Goal: Task Accomplishment & Management: Manage account settings

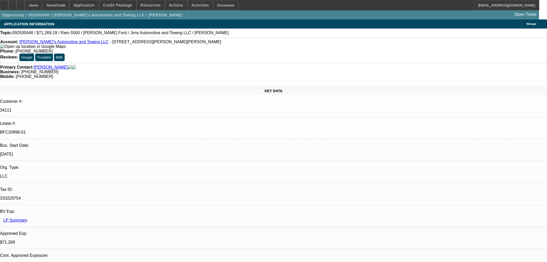
select select "0"
select select "3"
select select "0.1"
select select "4"
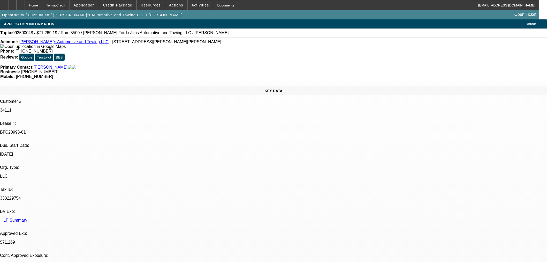
select select "0"
select select "3"
select select "0.1"
select select "4"
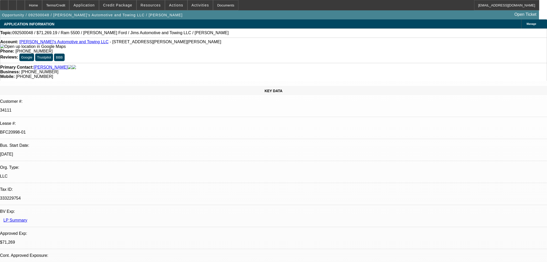
select select "0"
select select "0.1"
select select "4"
select select "0"
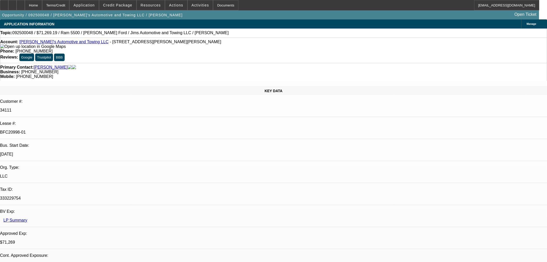
select select "0"
select select "0.1"
select select "4"
click at [25, 4] on div at bounding box center [21, 5] width 8 height 10
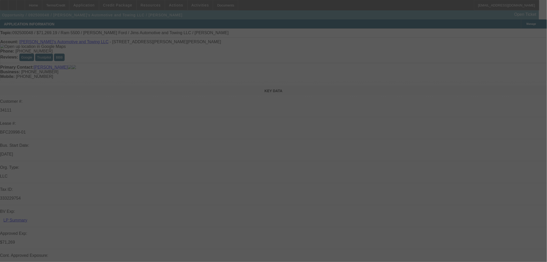
select select "0"
select select "3"
select select "0.1"
select select "4"
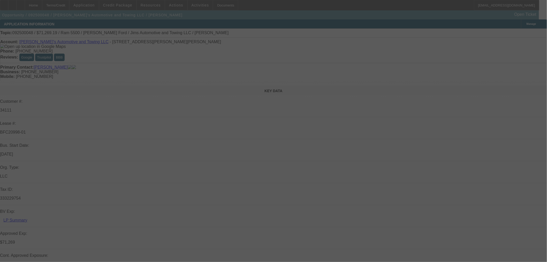
select select "0"
select select "3"
select select "0.1"
select select "4"
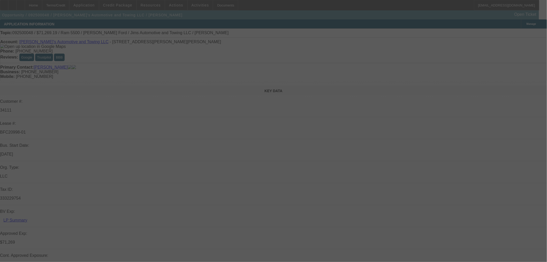
select select "0"
select select "0.1"
select select "4"
select select "0"
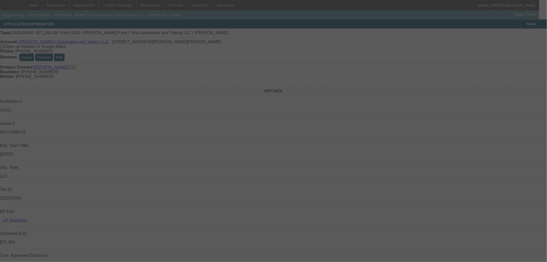
select select "0"
select select "0.1"
select select "4"
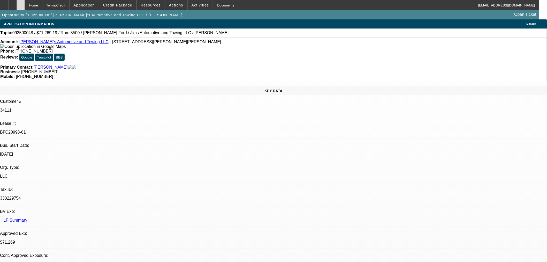
click at [21, 3] on icon at bounding box center [21, 3] width 0 height 0
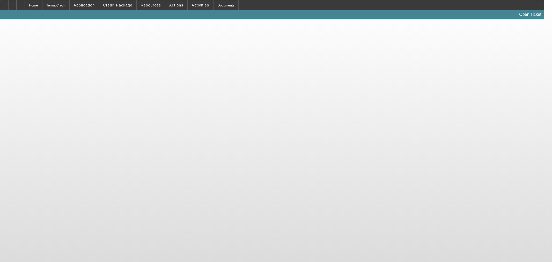
click at [508, 34] on body "Home Terms/Credit Application Credit Package Resources Actions Activities Docum…" at bounding box center [276, 131] width 552 height 262
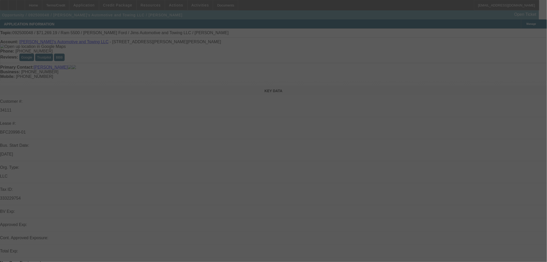
click at [511, 33] on div at bounding box center [273, 131] width 547 height 262
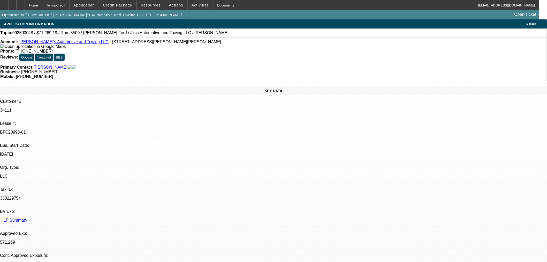
select select "0"
select select "3"
select select "0.1"
select select "4"
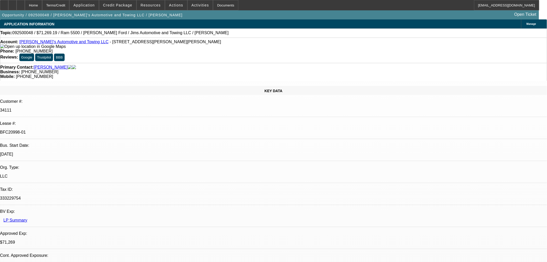
select select "0"
select select "3"
select select "0.1"
select select "4"
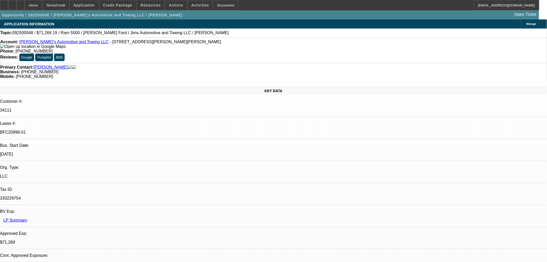
select select "0"
select select "0.1"
select select "4"
select select "0"
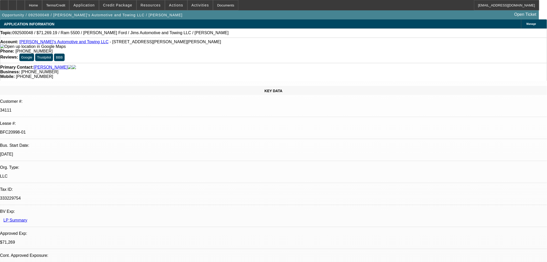
select select "0"
select select "0.1"
select select "4"
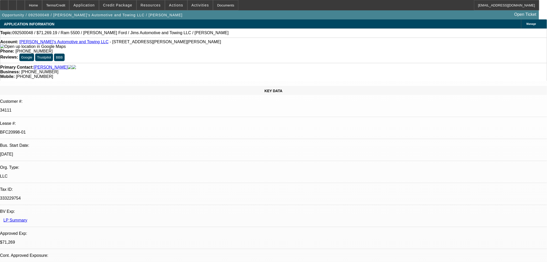
drag, startPoint x: 423, startPoint y: 182, endPoint x: 429, endPoint y: 183, distance: 6.8
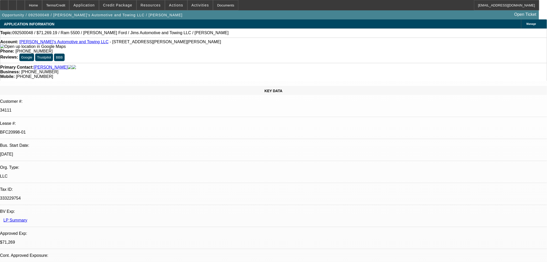
drag, startPoint x: 409, startPoint y: 179, endPoint x: 368, endPoint y: 179, distance: 41.1
copy p "amandaandreoli@jimshorky.com"
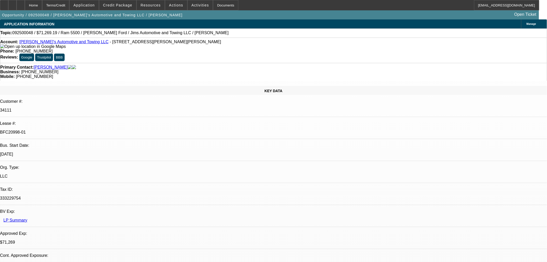
click at [25, 8] on div at bounding box center [21, 5] width 8 height 10
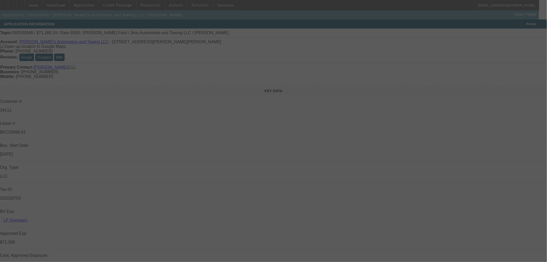
click at [511, 31] on div at bounding box center [273, 131] width 547 height 262
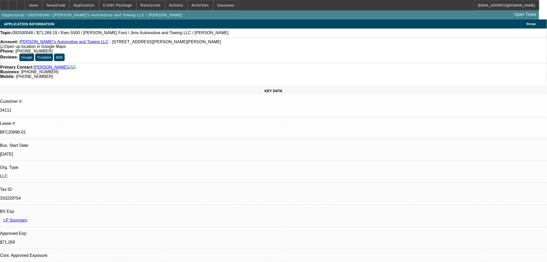
select select "0"
select select "3"
select select "0.1"
select select "4"
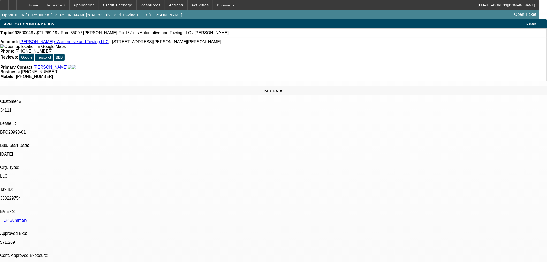
select select "0"
select select "3"
select select "0.1"
select select "4"
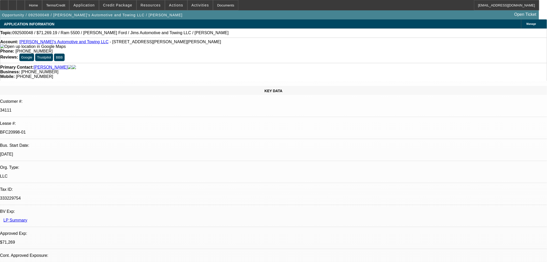
select select "0"
select select "0.1"
select select "4"
select select "0"
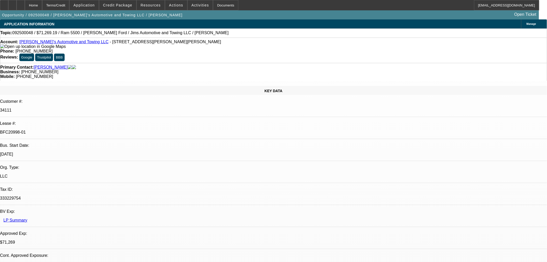
select select "0"
select select "0.1"
select select "4"
drag, startPoint x: 398, startPoint y: 99, endPoint x: 410, endPoint y: 98, distance: 11.9
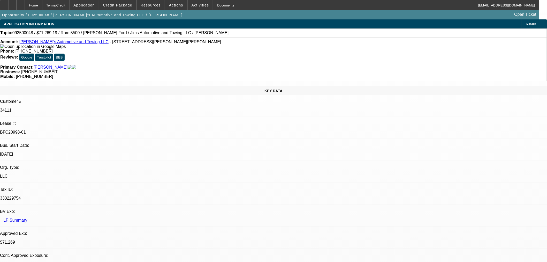
click at [21, 3] on icon at bounding box center [21, 3] width 0 height 0
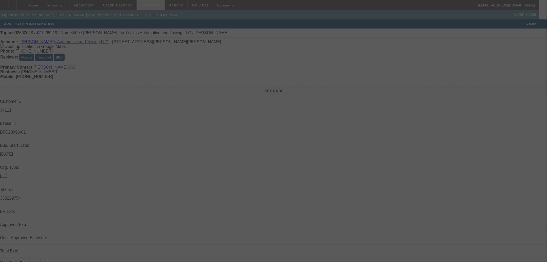
select select "0"
select select "3"
select select "0.1"
select select "4"
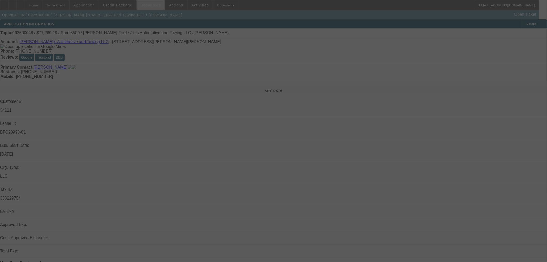
select select "0"
select select "3"
select select "0.1"
select select "4"
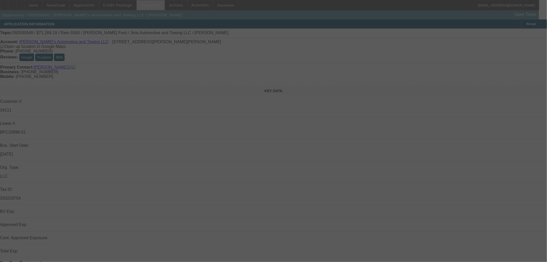
select select "0"
select select "0.1"
select select "4"
select select "0"
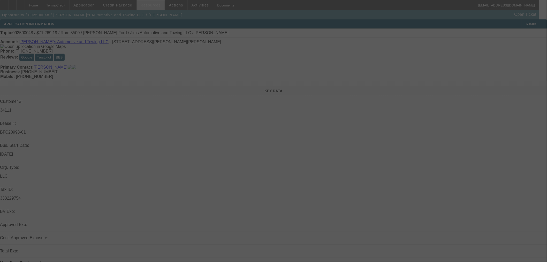
select select "0"
select select "0.1"
select select "4"
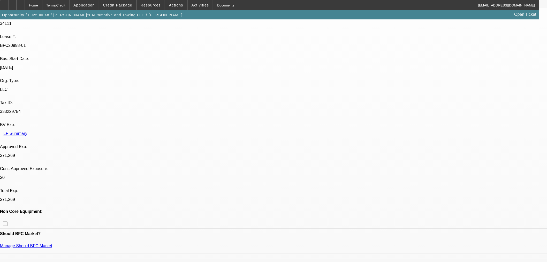
scroll to position [115, 0]
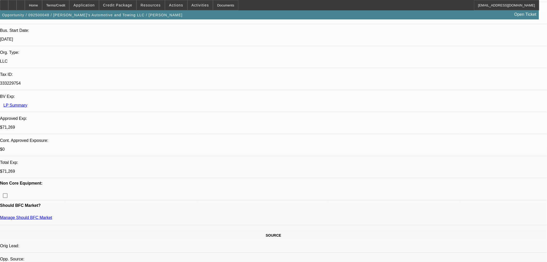
click at [21, 3] on icon at bounding box center [21, 3] width 0 height 0
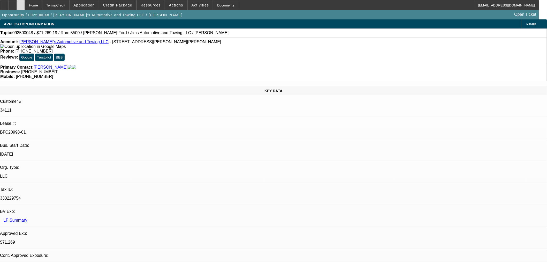
select select "0"
select select "3"
select select "0.1"
select select "4"
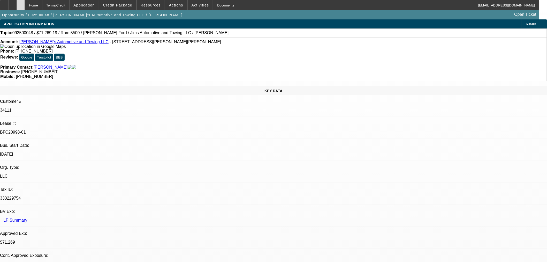
select select "0"
select select "3"
select select "0.1"
select select "4"
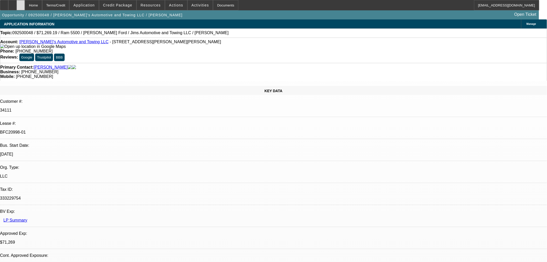
select select "0"
select select "0.1"
select select "4"
select select "0"
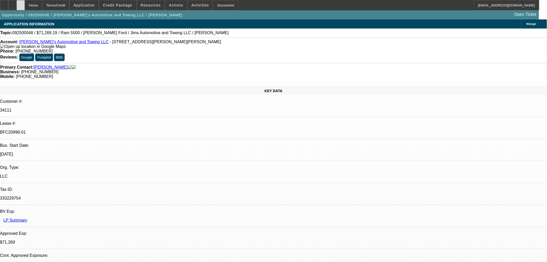
select select "0"
select select "0.1"
select select "4"
drag, startPoint x: 400, startPoint y: 104, endPoint x: 415, endPoint y: 106, distance: 15.3
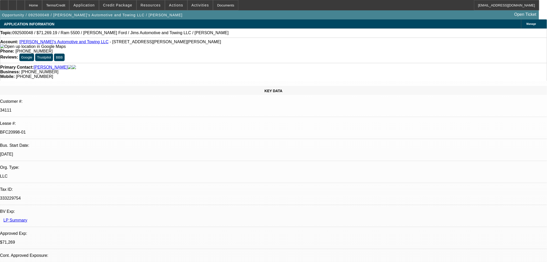
drag, startPoint x: 413, startPoint y: 104, endPoint x: 455, endPoint y: 105, distance: 41.4
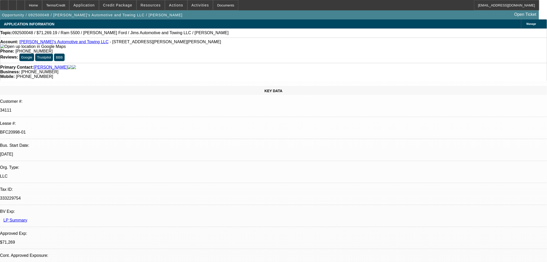
drag, startPoint x: 446, startPoint y: 106, endPoint x: 419, endPoint y: 104, distance: 26.7
drag, startPoint x: 453, startPoint y: 103, endPoint x: 448, endPoint y: 102, distance: 5.4
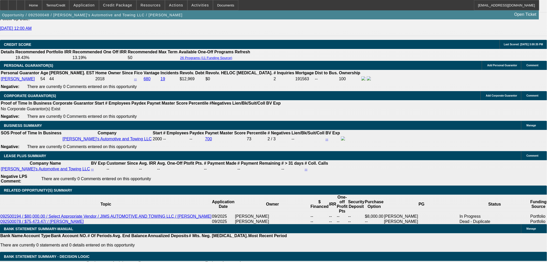
scroll to position [690, 0]
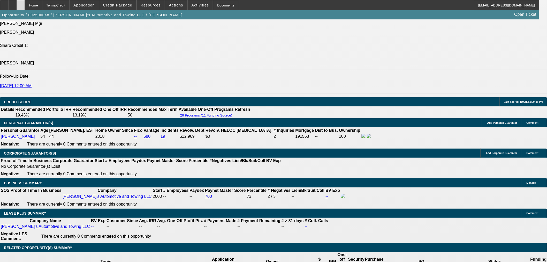
click at [25, 2] on div at bounding box center [21, 5] width 8 height 10
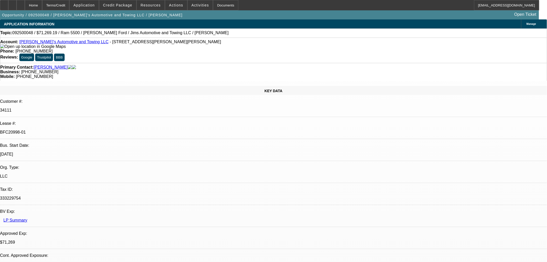
select select "0"
select select "3"
select select "0.1"
select select "4"
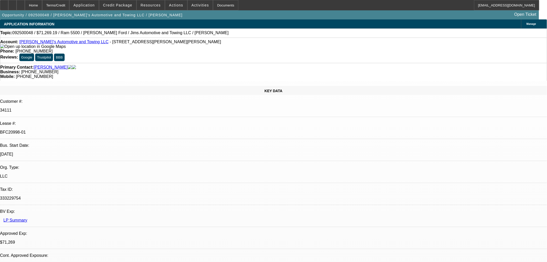
select select "0"
select select "3"
select select "0.1"
select select "4"
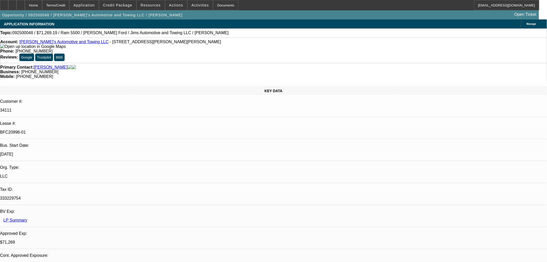
select select "0"
select select "0.1"
select select "4"
select select "0"
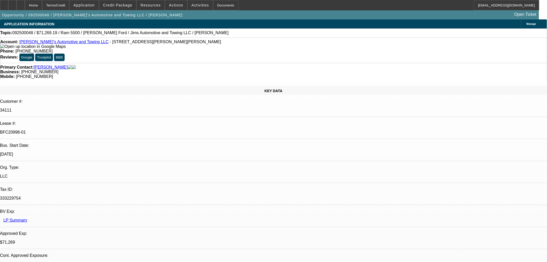
select select "0"
select select "0.1"
select select "4"
click at [25, 6] on div at bounding box center [21, 5] width 8 height 10
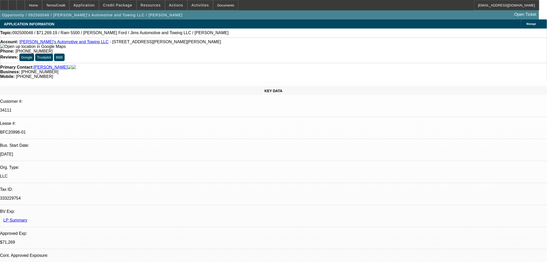
select select "0"
select select "3"
select select "0.1"
select select "4"
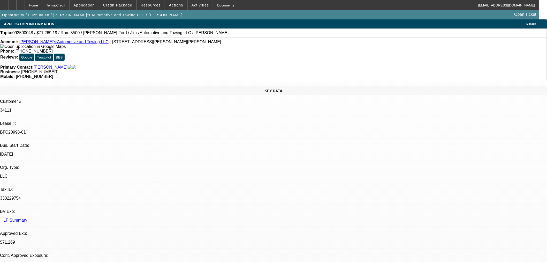
select select "0"
select select "3"
select select "0.1"
select select "4"
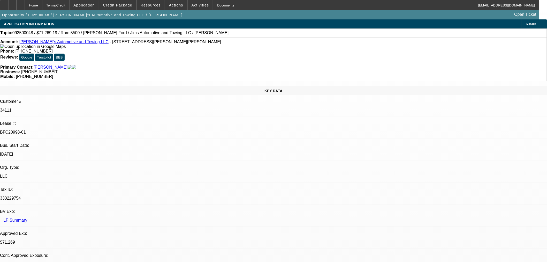
select select "0"
select select "0.1"
select select "4"
select select "0"
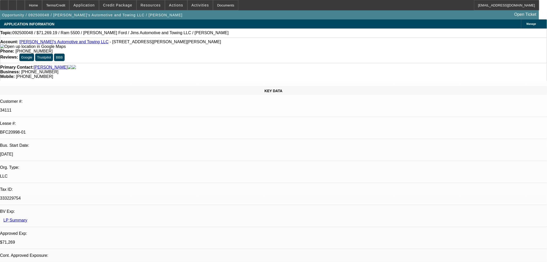
select select "0"
select select "0.1"
select select "4"
select select "0"
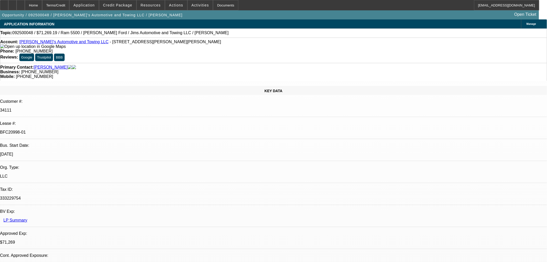
select select "3"
select select "0.1"
select select "4"
select select "0"
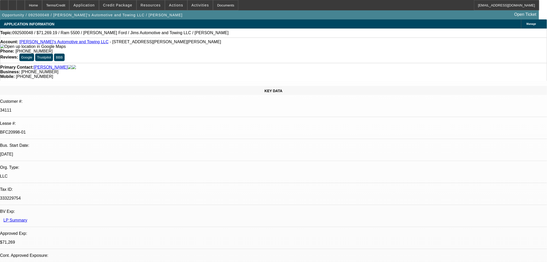
select select "3"
select select "0.1"
select select "4"
select select "0"
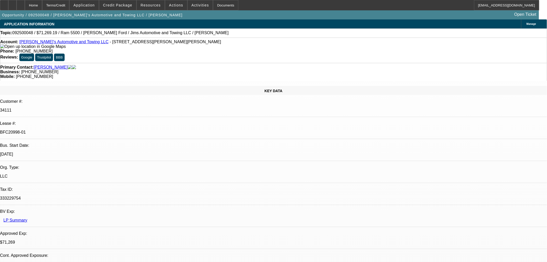
select select "0.1"
select select "4"
select select "0"
select select "0.1"
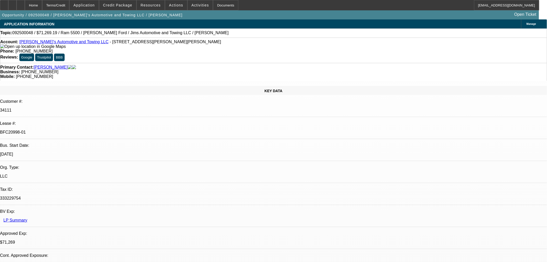
select select "4"
select select "0"
select select "3"
select select "0.1"
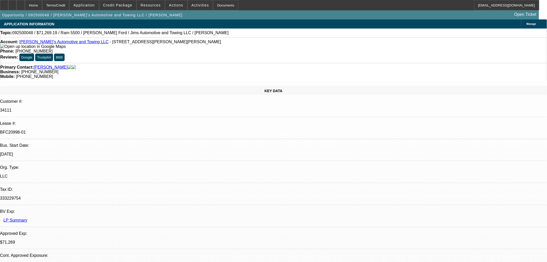
select select "4"
select select "0"
select select "3"
select select "0.1"
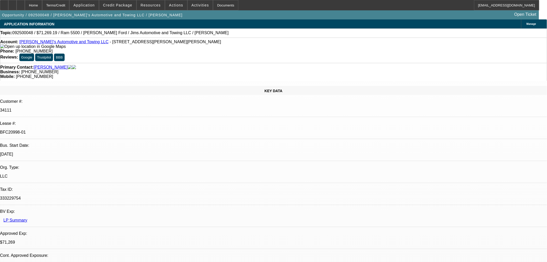
select select "4"
select select "0"
select select "0.1"
select select "4"
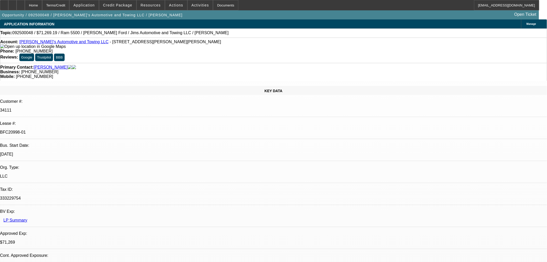
select select "0"
select select "0.1"
select select "4"
select select "0"
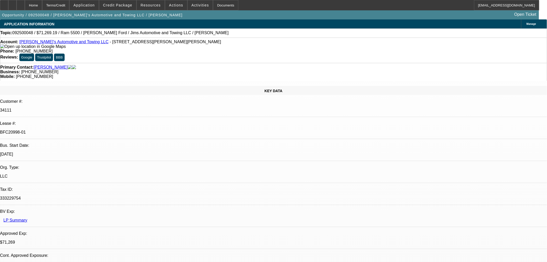
select select "0"
select select "3"
select select "0.1"
select select "4"
select select "0"
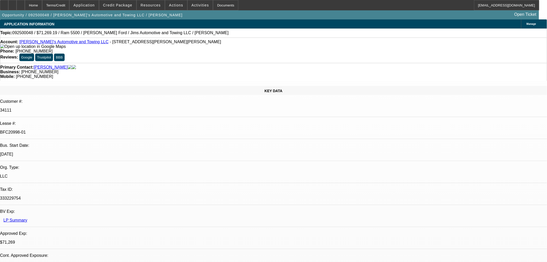
select select "0"
select select "3"
select select "0.1"
select select "4"
select select "0"
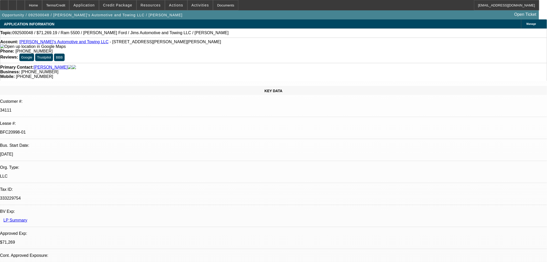
select select "0"
select select "0.1"
select select "4"
select select "0"
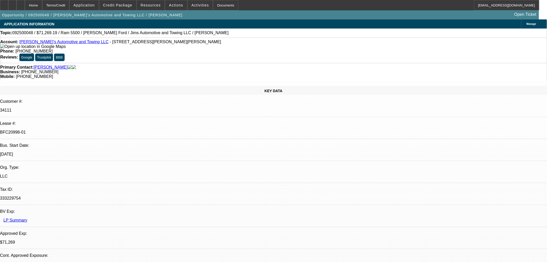
select select "0.1"
select select "4"
click at [25, 2] on div at bounding box center [21, 5] width 8 height 10
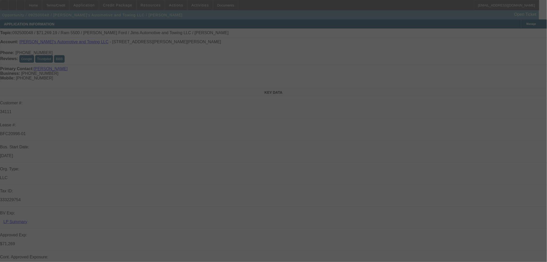
select select "0"
select select "3"
select select "0.1"
select select "4"
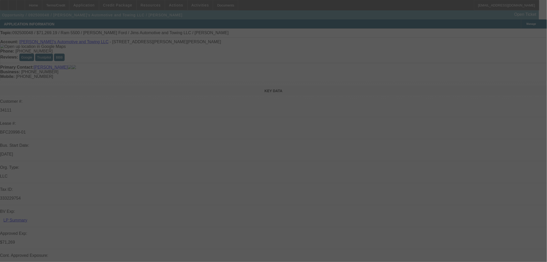
select select "0"
select select "3"
select select "0.1"
select select "4"
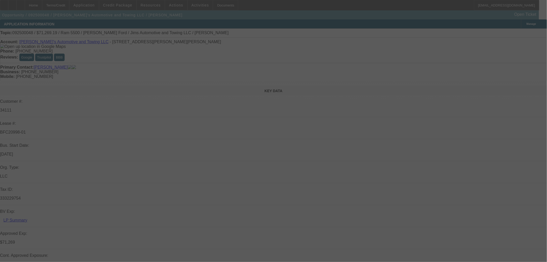
select select "0"
select select "0.1"
select select "4"
select select "0"
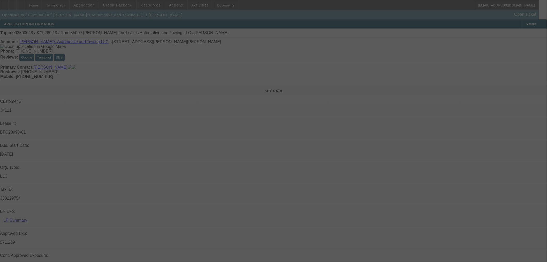
select select "0"
select select "0.1"
select select "4"
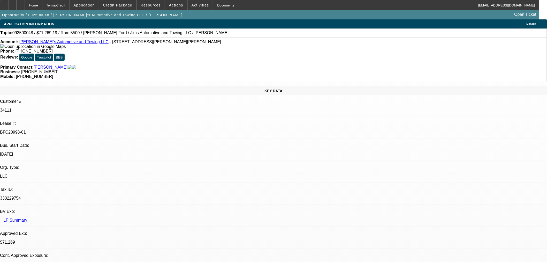
select select "0"
select select "3"
select select "0.1"
select select "4"
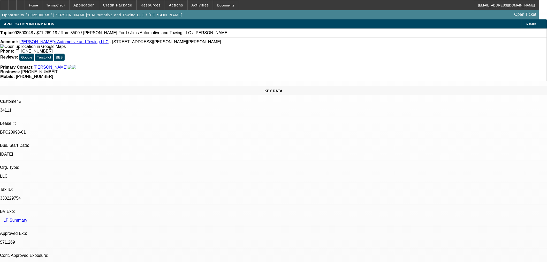
select select "0"
select select "3"
select select "0.1"
select select "4"
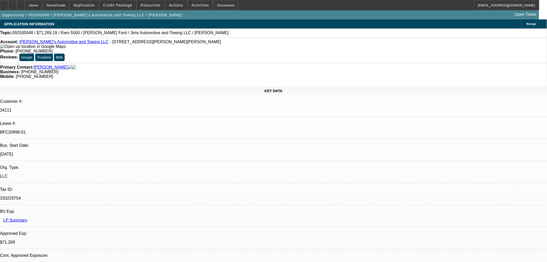
select select "0"
select select "0.1"
select select "4"
select select "0"
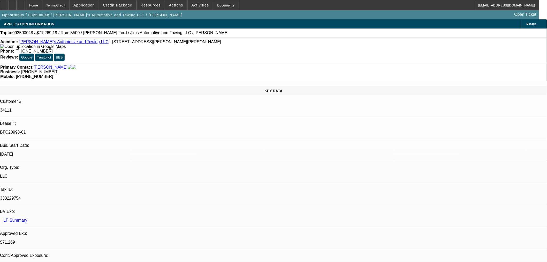
select select "0"
select select "0.1"
select select "4"
click at [25, 5] on div at bounding box center [21, 5] width 8 height 10
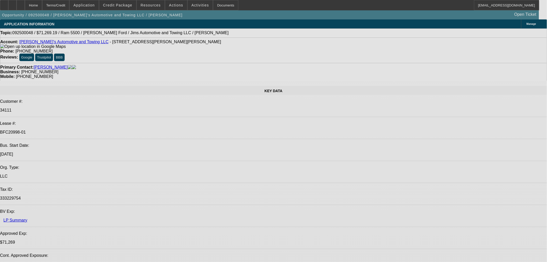
select select "0"
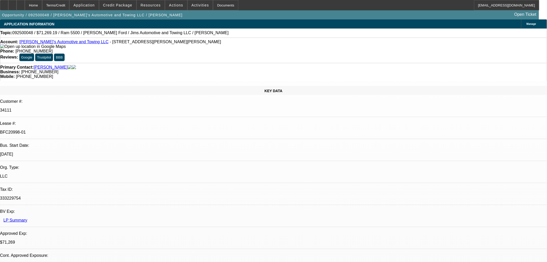
select select "0"
select select "3"
select select "0.1"
select select "4"
select select "0"
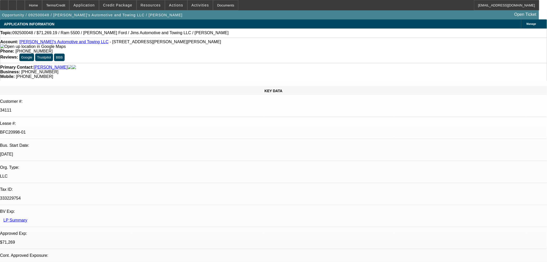
select select "0"
select select "3"
select select "0.1"
select select "4"
select select "0"
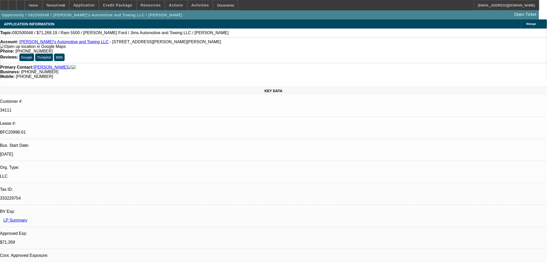
select select "0"
select select "0.1"
select select "4"
select select "0"
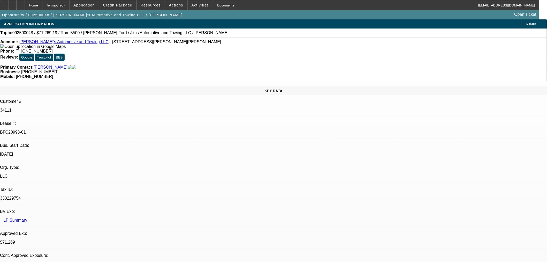
select select "0.1"
select select "4"
select select "0"
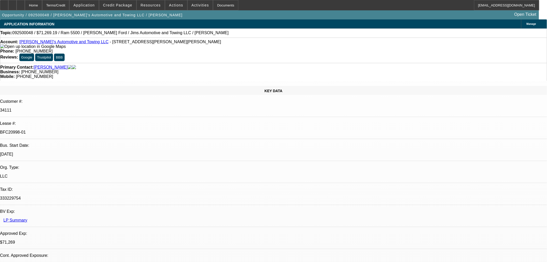
select select "0.1"
select select "0"
select select "0.1"
select select "0"
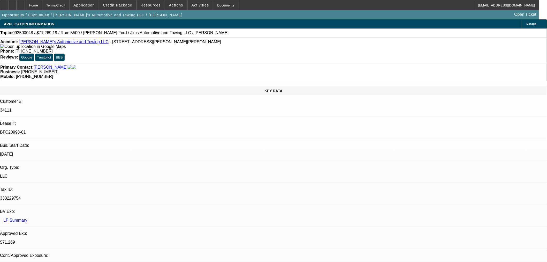
select select "0"
select select "0.1"
select select "0"
select select "0.1"
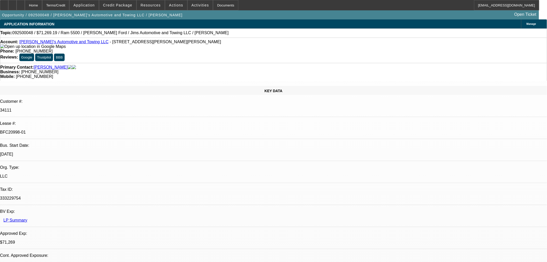
select select "1"
select select "3"
select select "4"
select select "1"
select select "3"
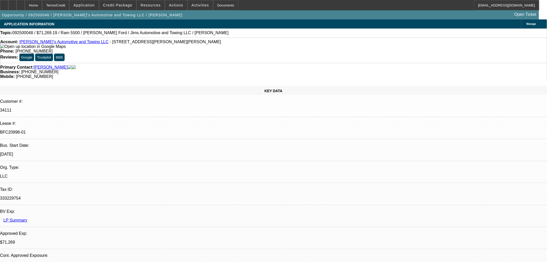
select select "4"
select select "1"
select select "4"
select select "1"
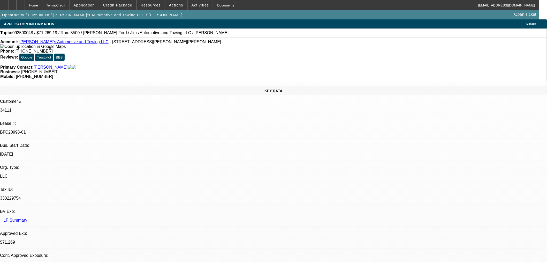
select select "1"
select select "4"
drag, startPoint x: 33, startPoint y: 4, endPoint x: 28, endPoint y: 1, distance: 4.9
click at [21, 3] on icon at bounding box center [21, 3] width 0 height 0
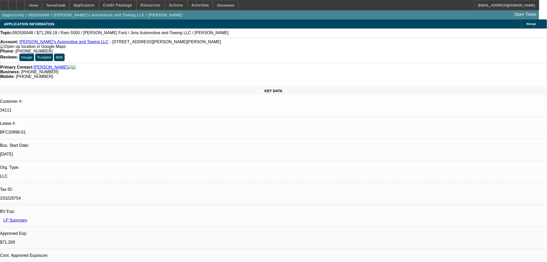
select select "0"
select select "3"
select select "0.1"
select select "4"
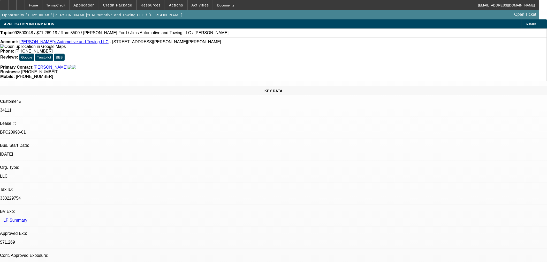
select select "0"
select select "3"
select select "0.1"
select select "4"
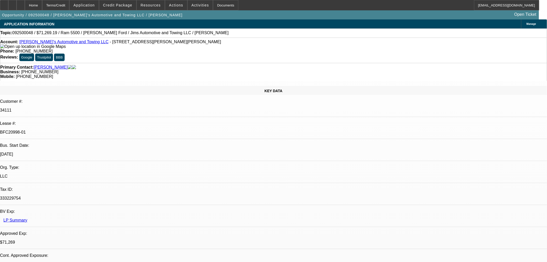
select select "0"
select select "0.1"
select select "4"
select select "0"
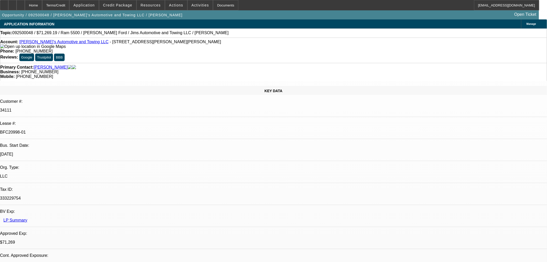
select select "0"
select select "0.1"
select select "4"
select select "0"
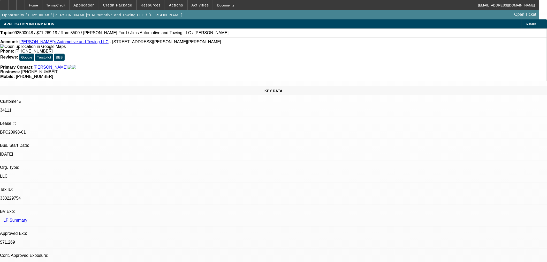
select select "0"
select select "3"
select select "0.1"
select select "4"
select select "0"
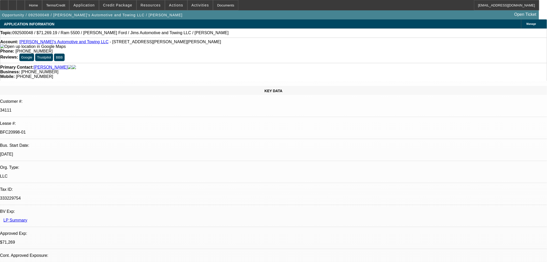
select select "0"
select select "3"
select select "0.1"
select select "4"
select select "0"
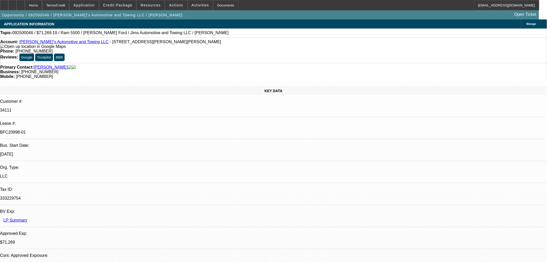
select select "0"
select select "0.1"
select select "4"
select select "0"
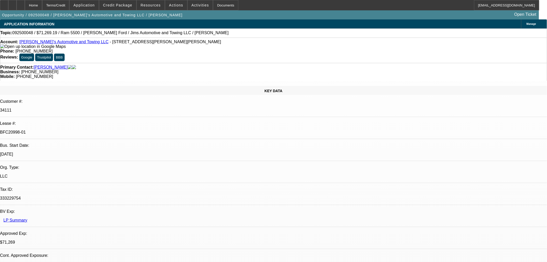
select select "0.1"
select select "4"
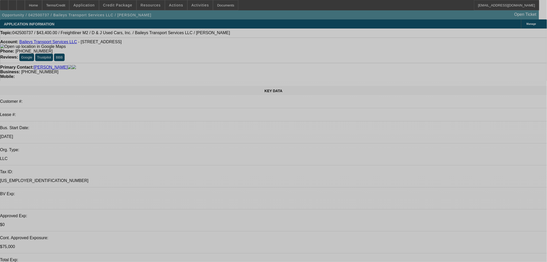
select select "0"
select select "2"
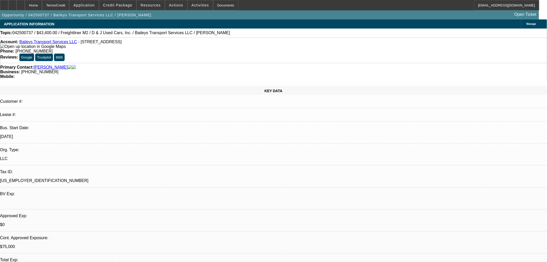
select select "2"
select select "0"
select select "6"
select select "0"
select select "2"
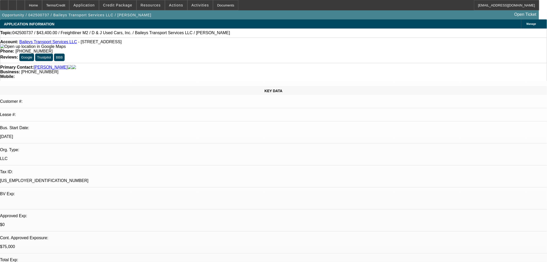
select select "2"
select select "0"
select select "6"
select select "0"
select select "2"
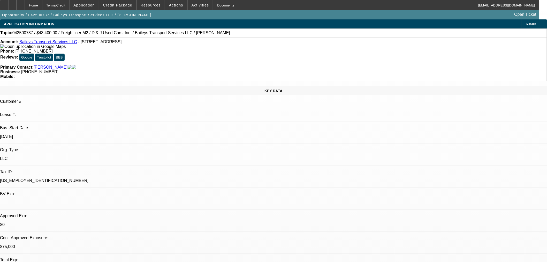
select select "2"
select select "0"
select select "6"
select select "0"
select select "2"
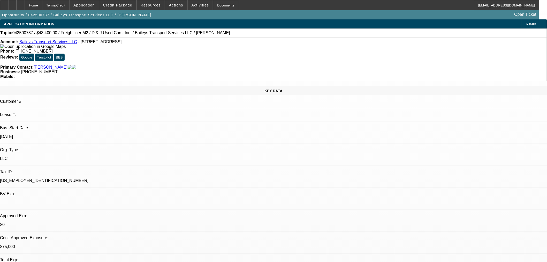
select select "2"
select select "0"
select select "6"
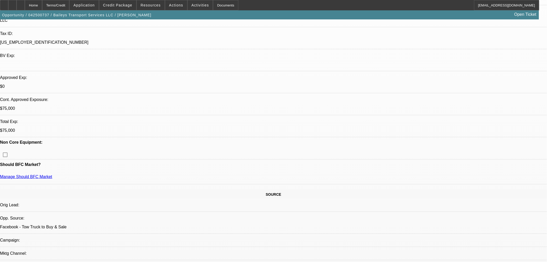
scroll to position [170, 0]
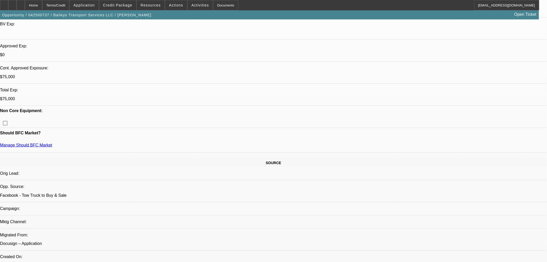
drag, startPoint x: 322, startPoint y: 105, endPoint x: 306, endPoint y: 107, distance: 16.5
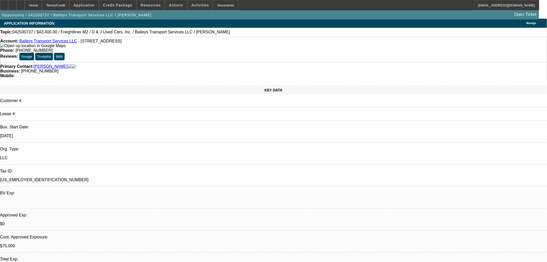
scroll to position [0, 0]
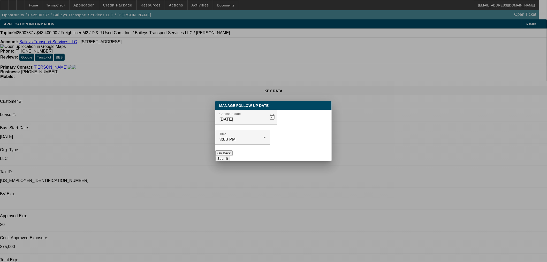
click at [265, 125] on div at bounding box center [273, 131] width 547 height 262
click at [266, 123] on span "Open calendar" at bounding box center [272, 117] width 12 height 12
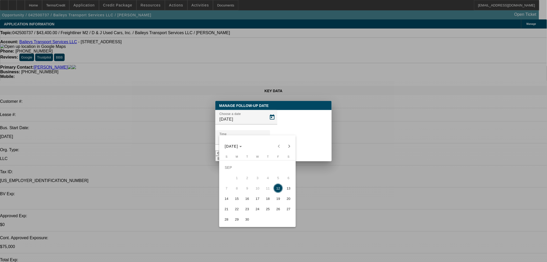
click at [250, 200] on span "16" at bounding box center [247, 198] width 9 height 9
type input "9/16/2025"
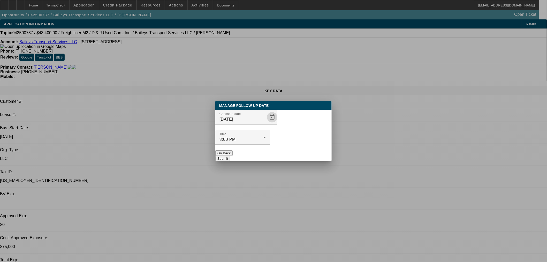
click at [230, 156] on button "Submit" at bounding box center [223, 158] width 15 height 5
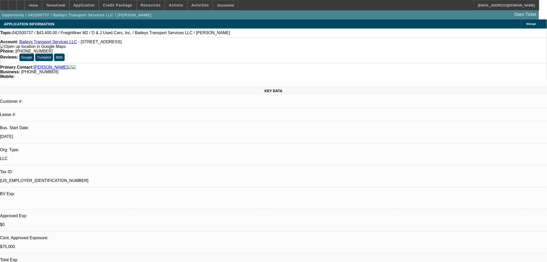
drag, startPoint x: 435, startPoint y: 86, endPoint x: 441, endPoint y: 98, distance: 13.2
radio input "true"
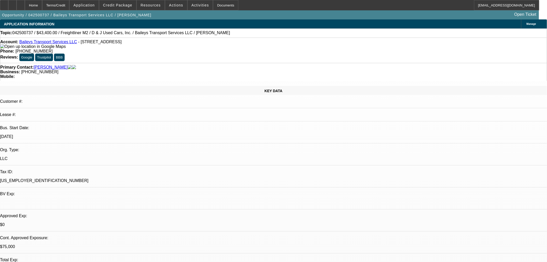
type textarea "Sent EU listings. Called and asked ab rates. Told him I will tell him exactly h…"
radio input "true"
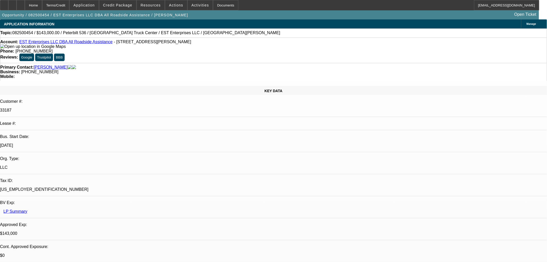
select select "0"
select select "2"
select select "0"
select select "6"
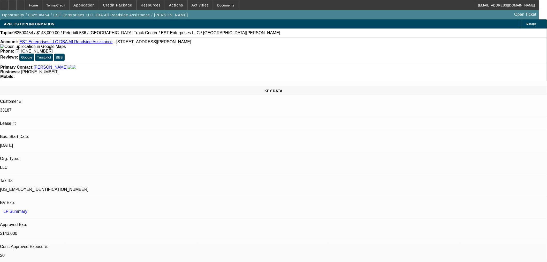
select select "0"
select select "2"
select select "0"
select select "6"
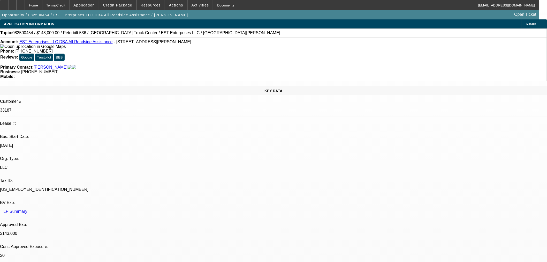
select select "0"
select select "2"
select select "0"
select select "6"
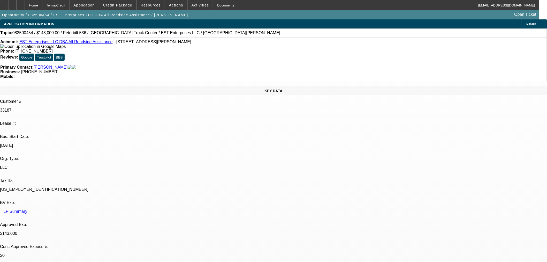
select select "0"
select select "2"
select select "0.1"
select select "4"
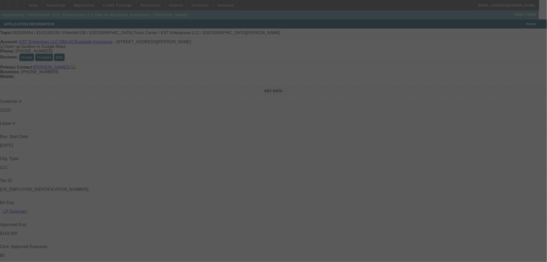
select select "0"
select select "2"
select select "0"
select select "6"
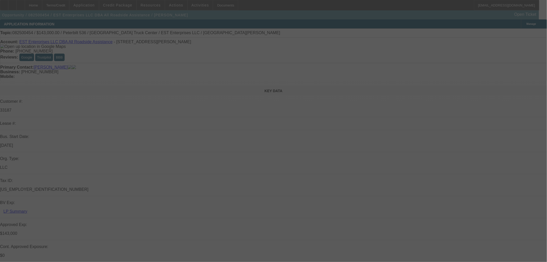
select select "0"
select select "2"
select select "0"
select select "6"
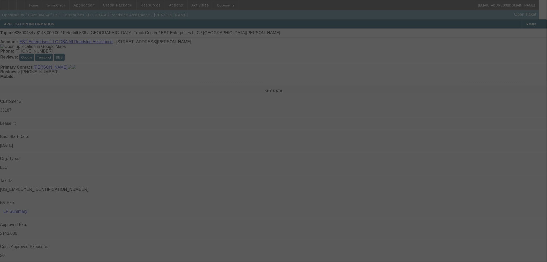
select select "0"
select select "2"
select select "0"
select select "6"
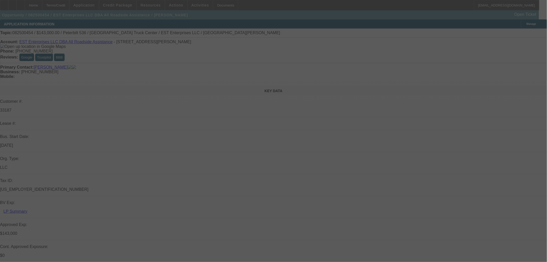
select select "0"
select select "2"
select select "0.1"
select select "4"
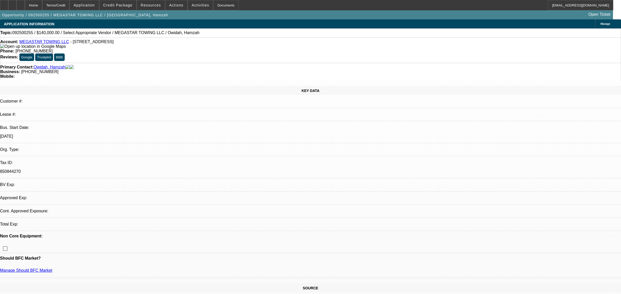
select select "0"
select select "2"
select select "0.1"
select select "4"
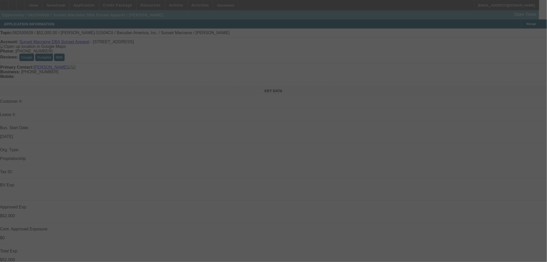
select select "0"
select select "2"
select select "0"
select select "6"
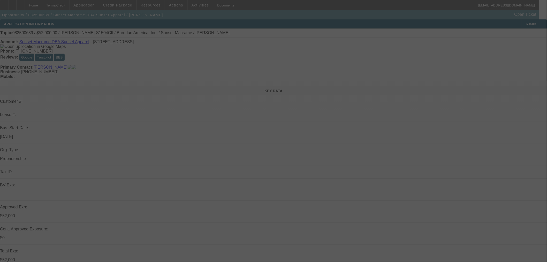
select select "0"
select select "2"
select select "0"
select select "6"
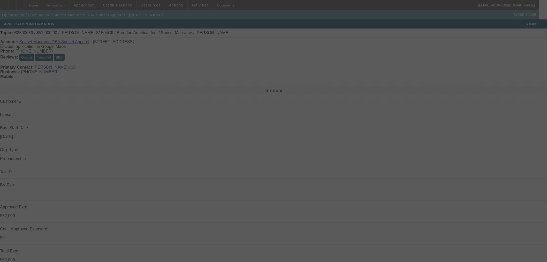
select select "0"
select select "2"
select select "0"
select select "6"
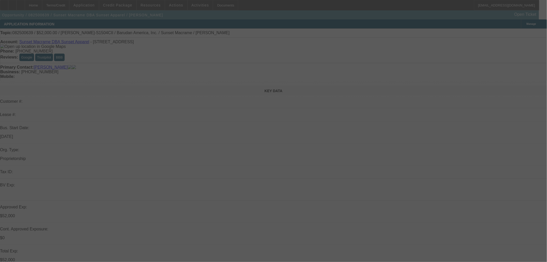
select select "0"
select select "2"
select select "0"
select select "6"
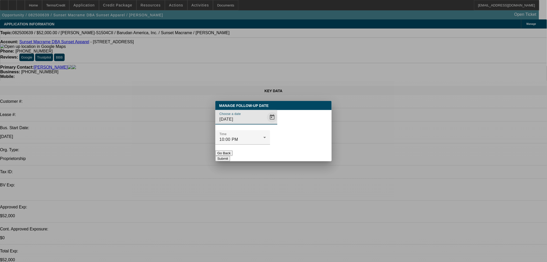
click at [266, 123] on span "Open calendar" at bounding box center [272, 117] width 12 height 12
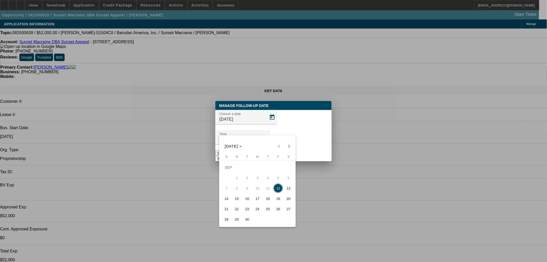
click at [237, 200] on span "15" at bounding box center [236, 198] width 9 height 9
type input "[DATE]"
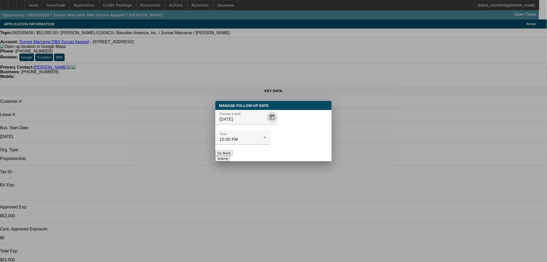
click at [296, 150] on div "Manage Follow-Up Date Choose a date [DATE] Time 10:00 PM Go Back Submit" at bounding box center [274, 131] width 116 height 60
click at [308, 150] on div "Manage Follow-Up Date Choose a date [DATE] Time 10:00 PM Go Back Submit" at bounding box center [274, 131] width 116 height 60
drag, startPoint x: 306, startPoint y: 148, endPoint x: 273, endPoint y: 121, distance: 43.1
click at [230, 156] on button "Submit" at bounding box center [223, 158] width 15 height 5
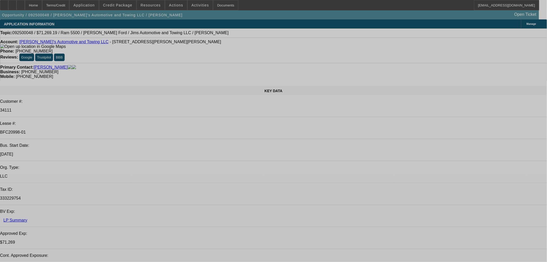
select select "0"
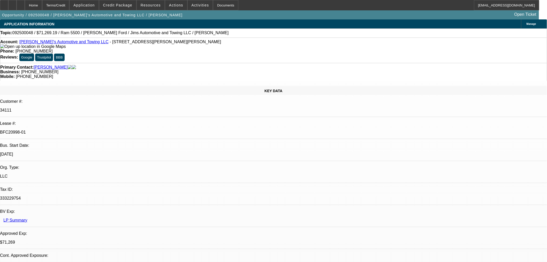
select select "0"
select select "3"
select select "0.1"
select select "4"
select select "0"
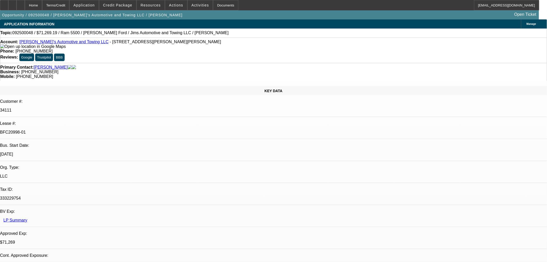
select select "0"
select select "3"
select select "0.1"
select select "4"
select select "0"
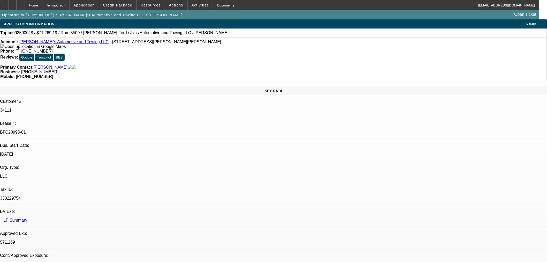
select select "0"
select select "0.1"
select select "4"
select select "0"
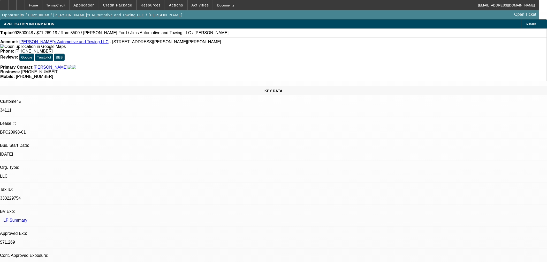
select select "0.1"
select select "4"
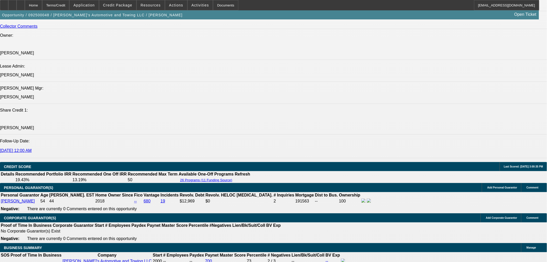
scroll to position [661, 0]
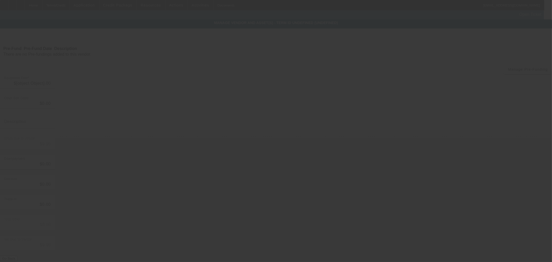
type input "$71,269.19"
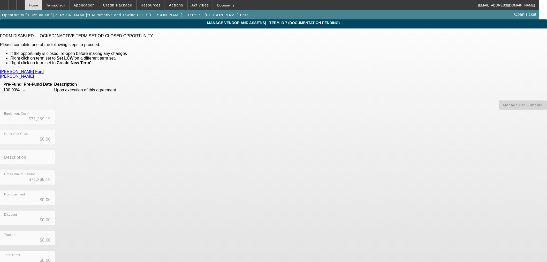
click at [42, 8] on div "Home" at bounding box center [33, 5] width 17 height 10
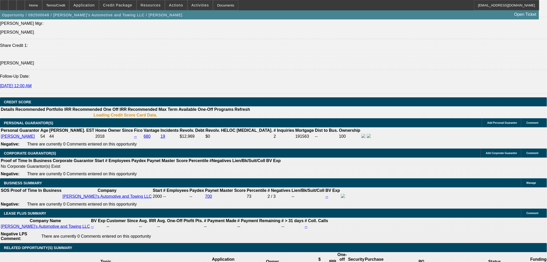
select select "0"
select select "3"
select select "0.1"
select select "4"
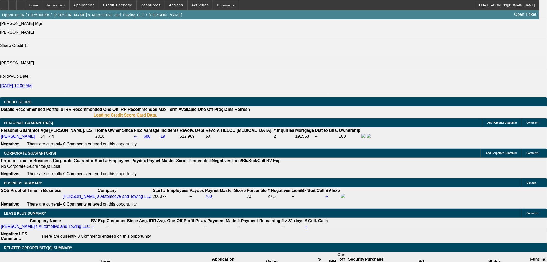
select select "0"
select select "3"
select select "0.1"
select select "4"
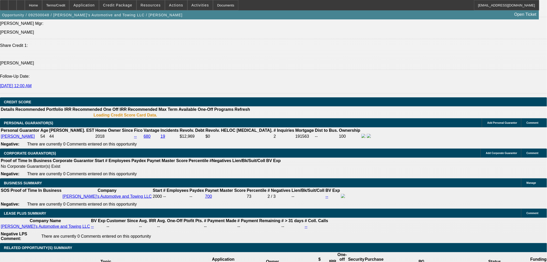
select select "0"
select select "0.1"
select select "4"
select select "0"
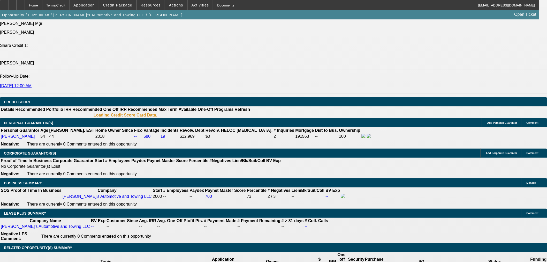
select select "0"
select select "0.1"
select select "4"
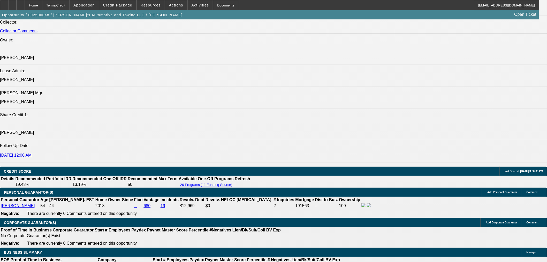
scroll to position [659, 0]
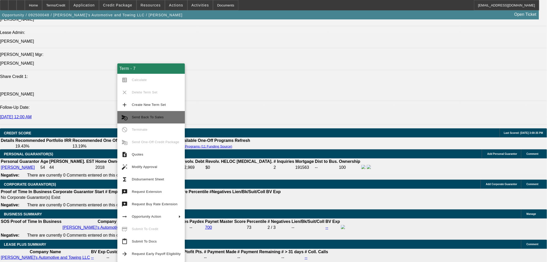
click at [158, 115] on span "Send Back To Sales" at bounding box center [148, 117] width 32 height 4
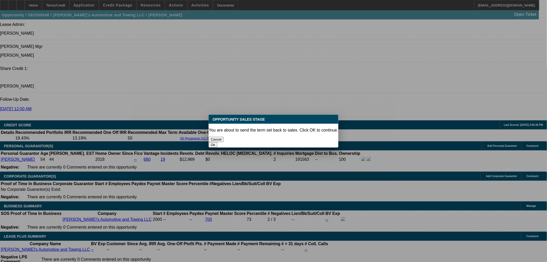
click at [217, 142] on button "Ok" at bounding box center [213, 144] width 9 height 5
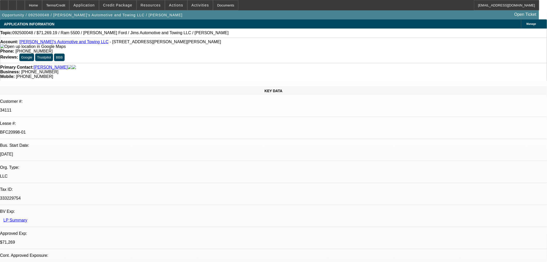
type textarea "slight adjustment"
select select "0"
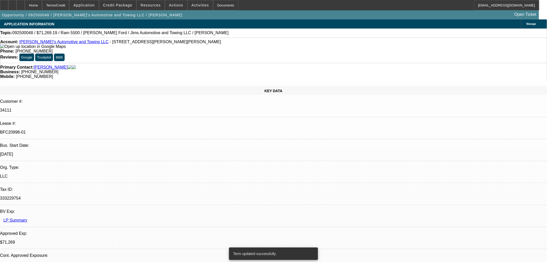
select select "3"
select select "0.1"
select select "4"
select select "0"
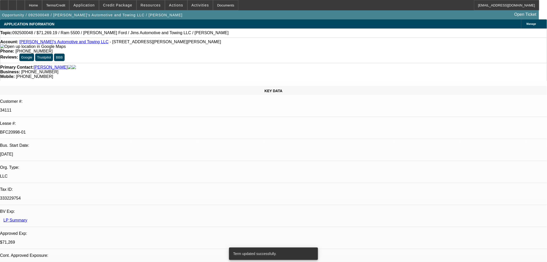
select select "3"
select select "0.1"
select select "4"
select select "0"
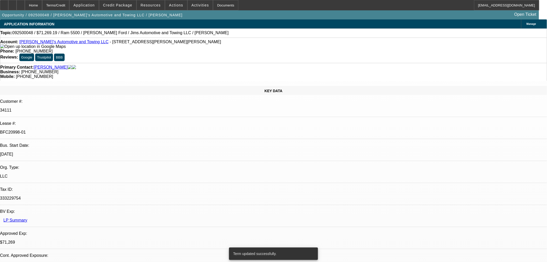
select select "0.1"
select select "4"
select select "0"
select select "0.1"
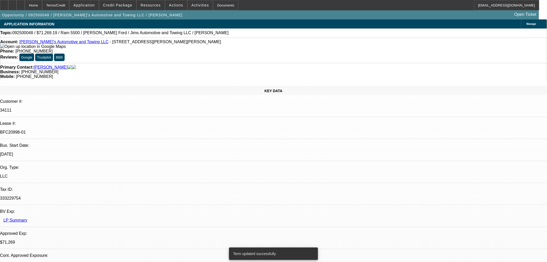
select select "4"
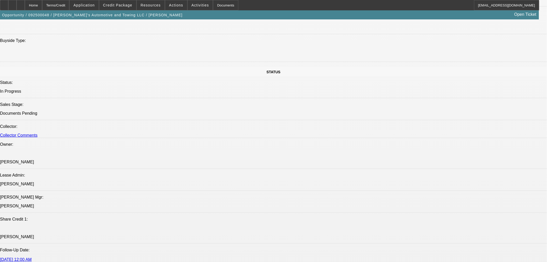
scroll to position [546, 0]
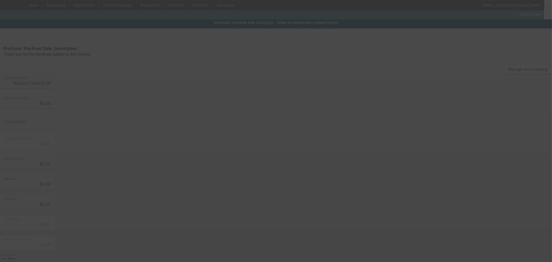
type input "$71,269.19"
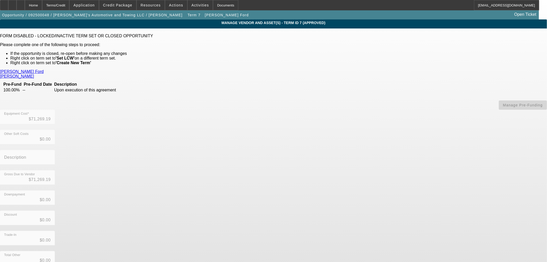
click at [340, 40] on div "FORM DISABLED - LOCKED/INACTIVE TERM SET OR CLOSED OPPORTUNITY Please complete …" at bounding box center [273, 50] width 547 height 32
click at [55, 124] on div at bounding box center [27, 127] width 55 height 6
click at [42, 7] on div "Home" at bounding box center [33, 5] width 17 height 10
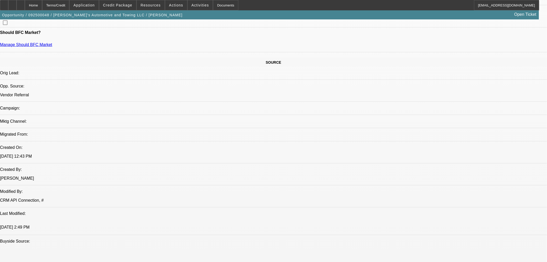
select select "0"
select select "3"
select select "0.1"
select select "4"
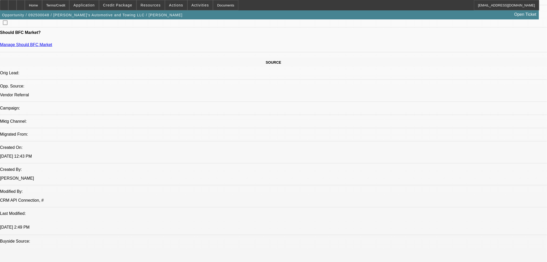
select select "0"
select select "3"
select select "0.1"
select select "4"
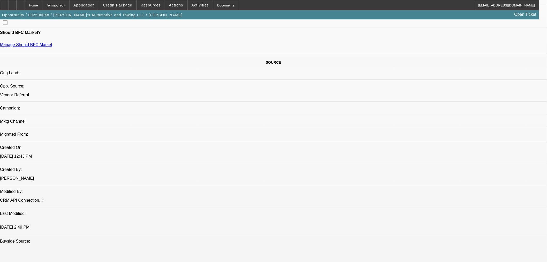
select select "0"
select select "0.1"
select select "4"
select select "0"
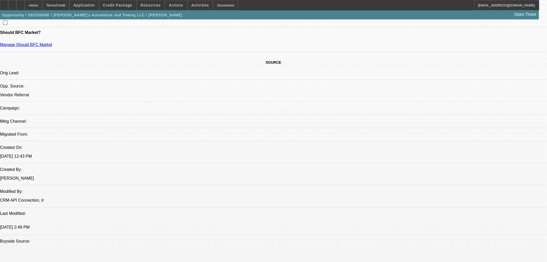
select select "0"
select select "0.1"
select select "4"
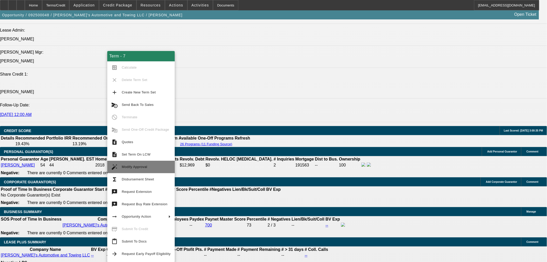
scroll to position [669, 0]
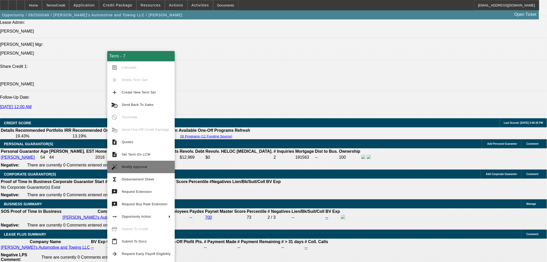
click at [145, 168] on span "Modify Approval" at bounding box center [146, 167] width 49 height 6
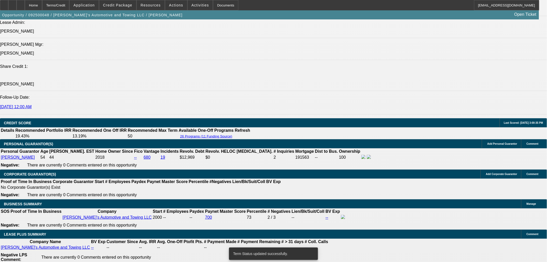
select select "0"
select select "3"
select select "0.1"
select select "4"
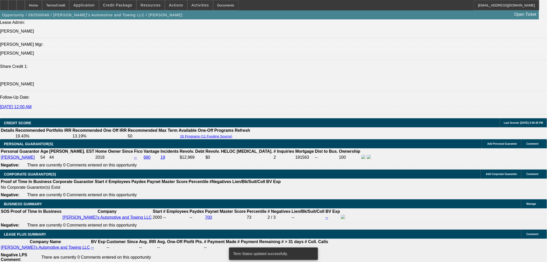
select select "0"
select select "3"
select select "0.1"
select select "4"
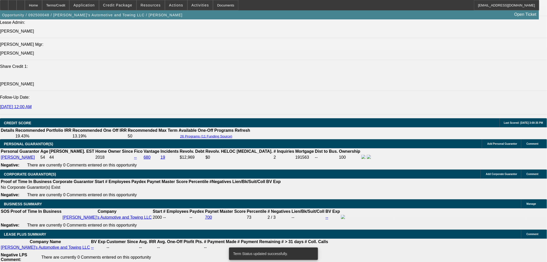
select select "0"
select select "3"
select select "0.1"
select select "4"
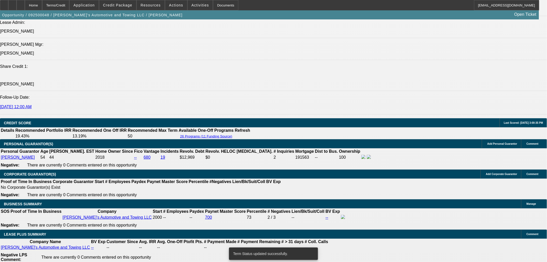
select select "0"
select select "0.1"
select select "4"
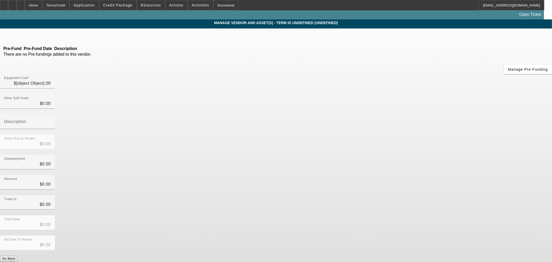
type input "$71,269.19"
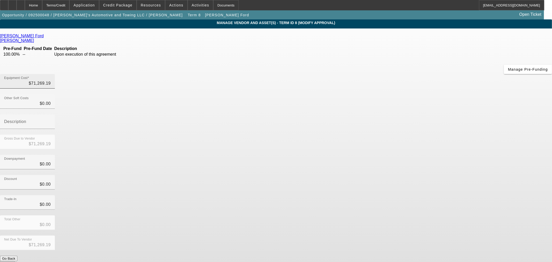
click at [55, 74] on div "Equipment Cost $71,269.19" at bounding box center [27, 81] width 55 height 14
type input "71269.1"
type input "$71,269.10"
type input "71269."
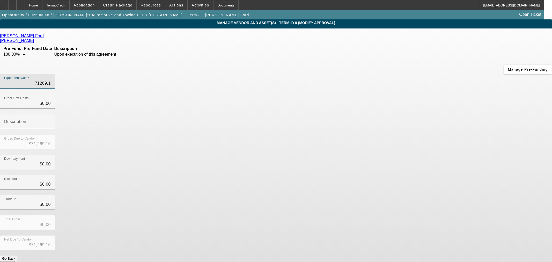
type input "$71,269.00"
type input "71269.02"
type input "$71,269.02"
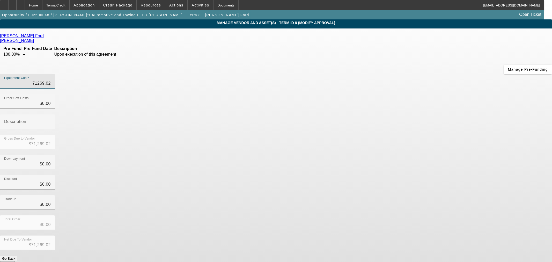
type input "$71,269.02"
click at [436, 152] on app-vendor-asset-manage "MANAGE VENDOR AND ASSET(S) - Term ID 8 (Modify Approval) Remove Vendor Jim Shor…" at bounding box center [276, 158] width 552 height 278
click at [15, 261] on button "Submit" at bounding box center [7, 263] width 15 height 5
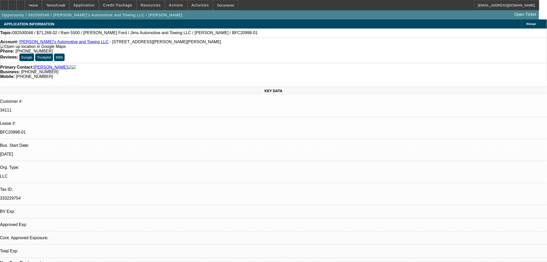
select select "0"
select select "3"
select select "0.1"
select select "4"
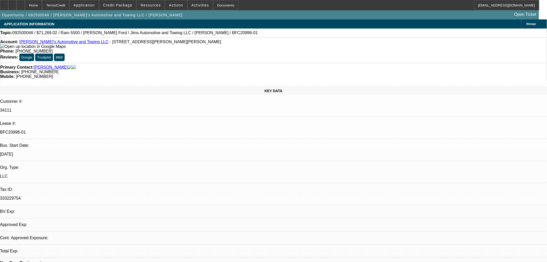
select select "0"
select select "3"
select select "0.1"
select select "4"
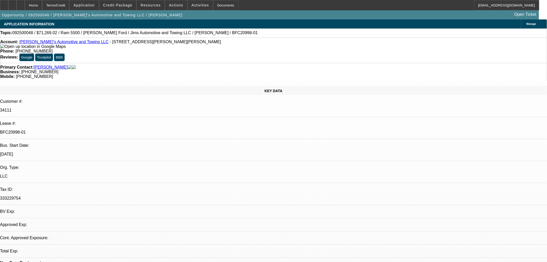
select select "0"
select select "3"
select select "0.1"
select select "4"
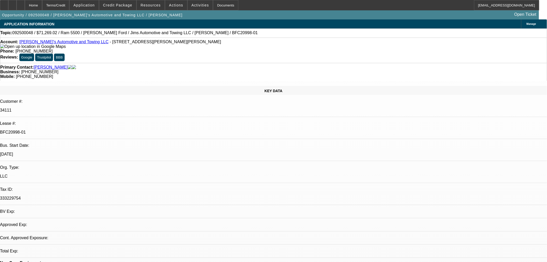
select select "0"
select select "0.1"
select select "4"
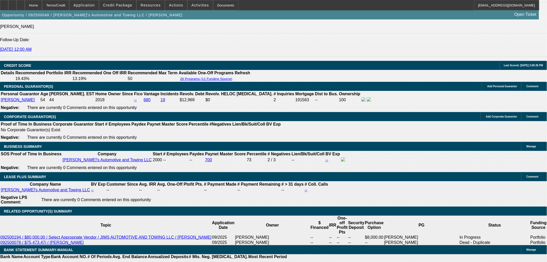
scroll to position [697, 0]
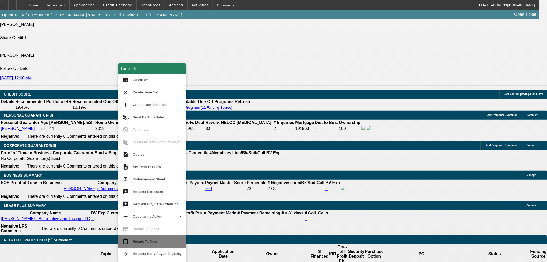
click at [161, 239] on span "Submit To Docs" at bounding box center [157, 241] width 49 height 6
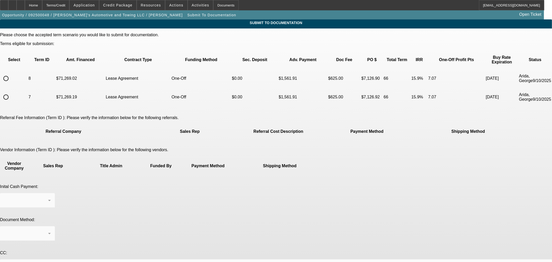
click at [11, 73] on input "radio" at bounding box center [6, 78] width 10 height 10
radio input "true"
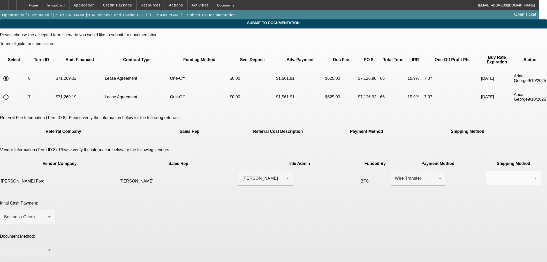
click at [48, 247] on div at bounding box center [26, 250] width 44 height 6
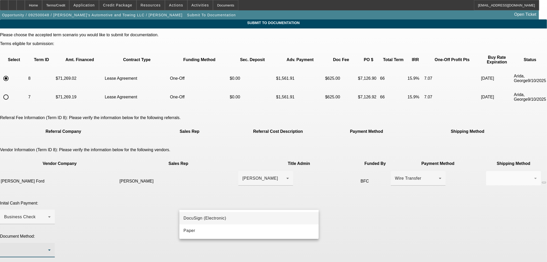
click at [220, 215] on span "DocuSign (Electronic)" at bounding box center [205, 218] width 43 height 6
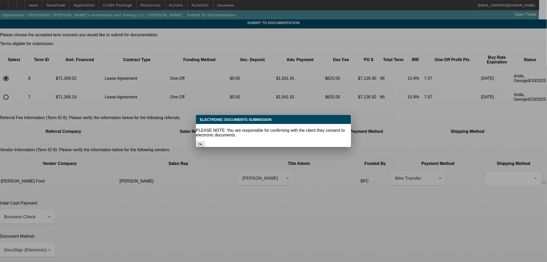
click at [205, 142] on button "Ok" at bounding box center [200, 144] width 9 height 5
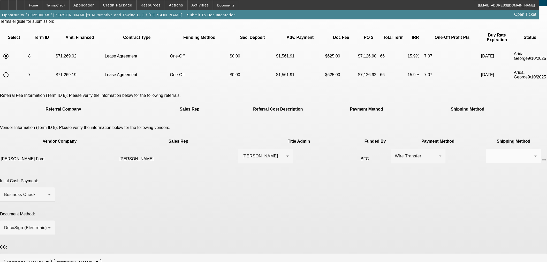
scroll to position [61, 0]
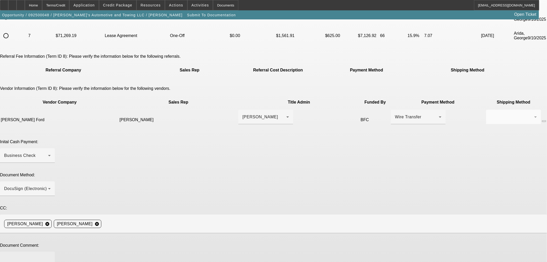
click at [51, 256] on textarea at bounding box center [27, 262] width 47 height 12
type textarea "Adjusted."
type textarea "Sent back for $.17 adjustment"
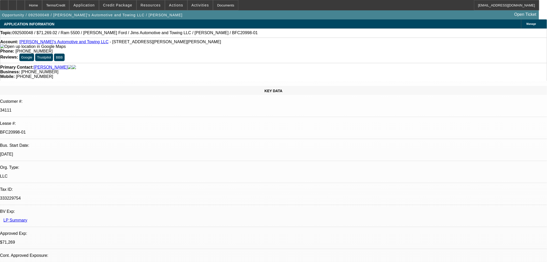
select select "0"
select select "3"
select select "0.1"
select select "4"
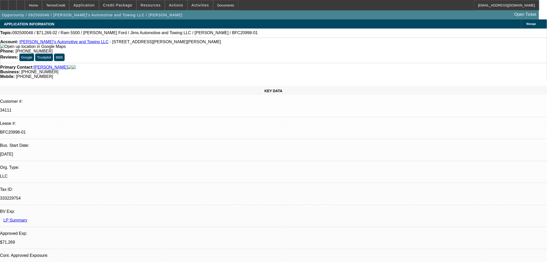
select select "0"
select select "3"
select select "0.1"
select select "4"
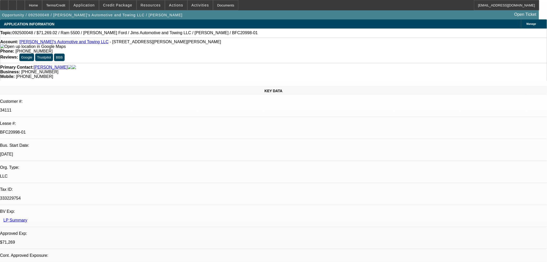
select select "0"
select select "3"
select select "0.1"
select select "4"
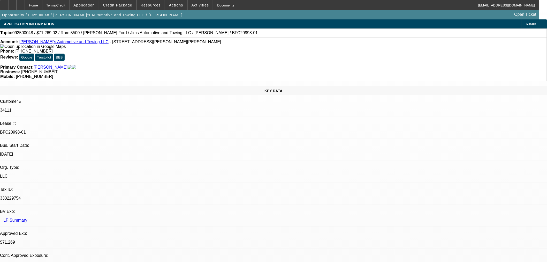
select select "0"
select select "0.1"
select select "4"
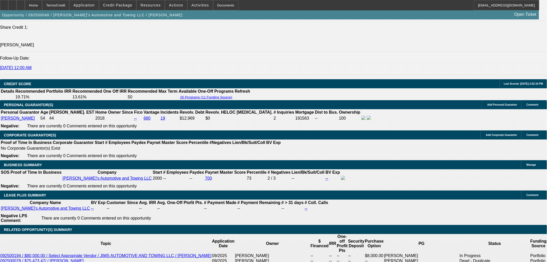
scroll to position [706, 0]
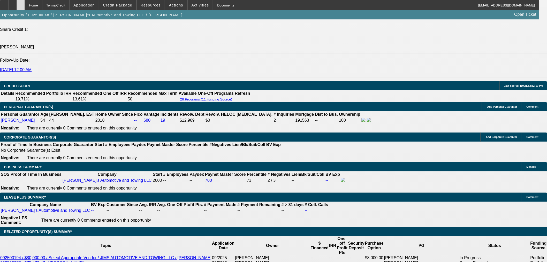
click at [21, 3] on icon at bounding box center [21, 3] width 0 height 0
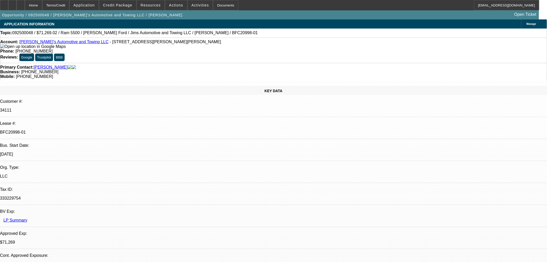
select select "0"
select select "3"
select select "0.1"
select select "4"
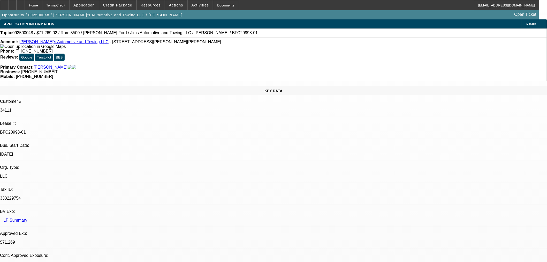
select select "0"
select select "3"
select select "0.1"
select select "4"
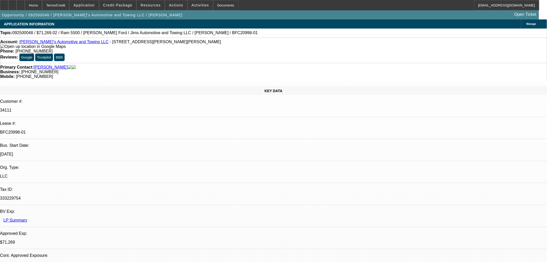
select select "0"
select select "3"
select select "0.1"
select select "4"
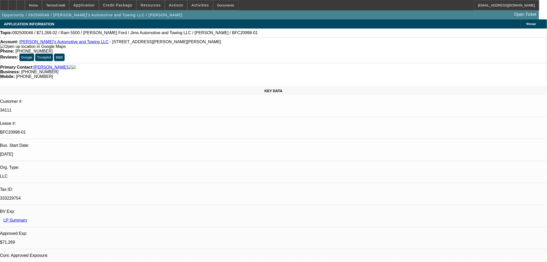
select select "0"
select select "0.1"
select select "4"
click at [428, 65] on span "Reply All" at bounding box center [431, 66] width 14 height 4
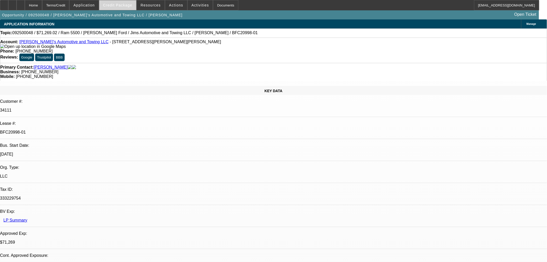
drag, startPoint x: 120, startPoint y: 2, endPoint x: 123, endPoint y: 9, distance: 7.8
click at [120, 2] on span at bounding box center [117, 5] width 37 height 12
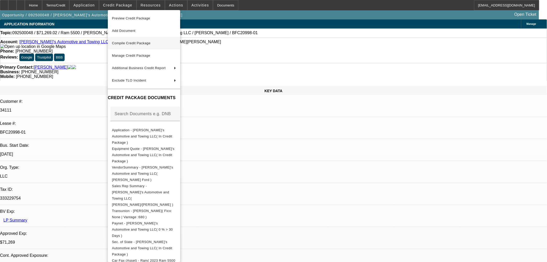
click at [135, 29] on span "Add Document" at bounding box center [124, 31] width 24 height 4
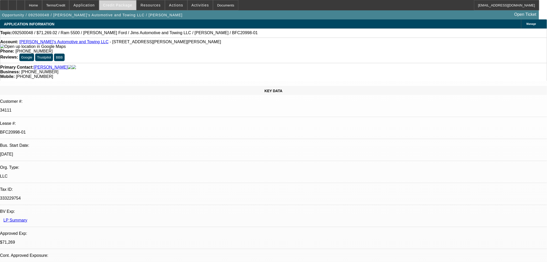
click at [118, 4] on span "Credit Package" at bounding box center [117, 5] width 29 height 4
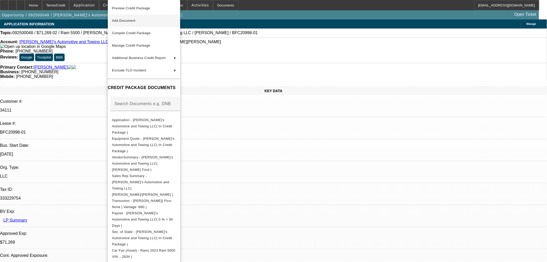
click at [127, 21] on span "Add Document" at bounding box center [124, 21] width 24 height 4
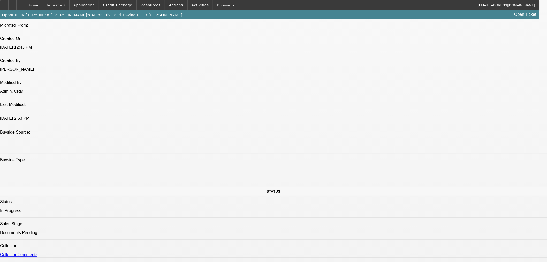
scroll to position [374, 0]
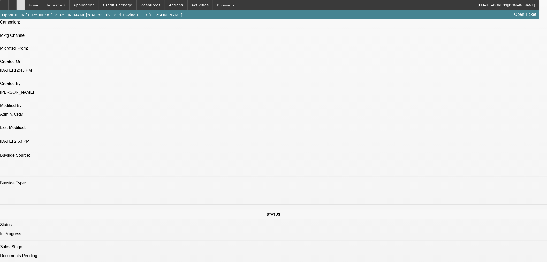
click at [25, 2] on div at bounding box center [21, 5] width 8 height 10
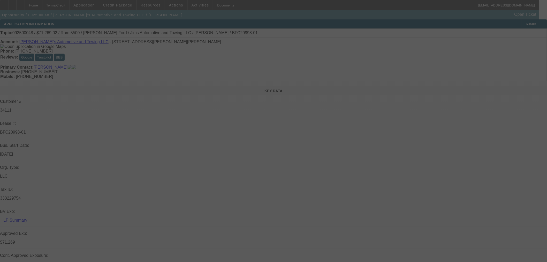
click at [515, 34] on div at bounding box center [273, 131] width 547 height 262
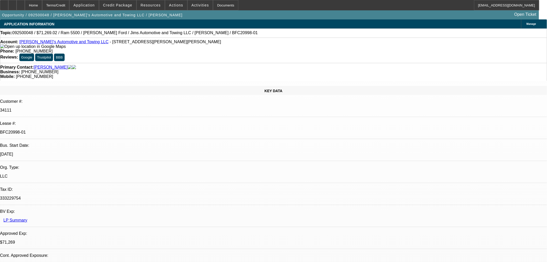
select select "0"
select select "3"
select select "0.1"
select select "4"
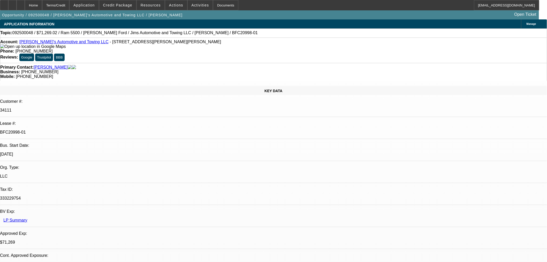
select select "0"
select select "3"
select select "0.1"
select select "4"
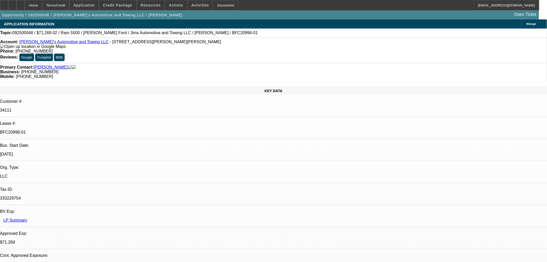
select select "0"
select select "3"
select select "0.1"
select select "4"
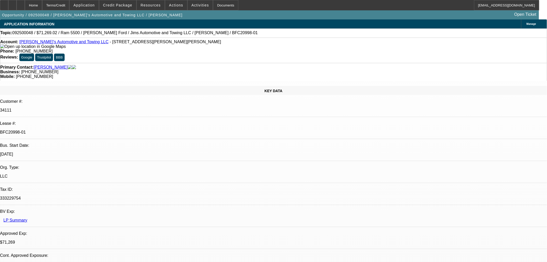
select select "0"
select select "0.1"
select select "4"
